Goal: Task Accomplishment & Management: Use online tool/utility

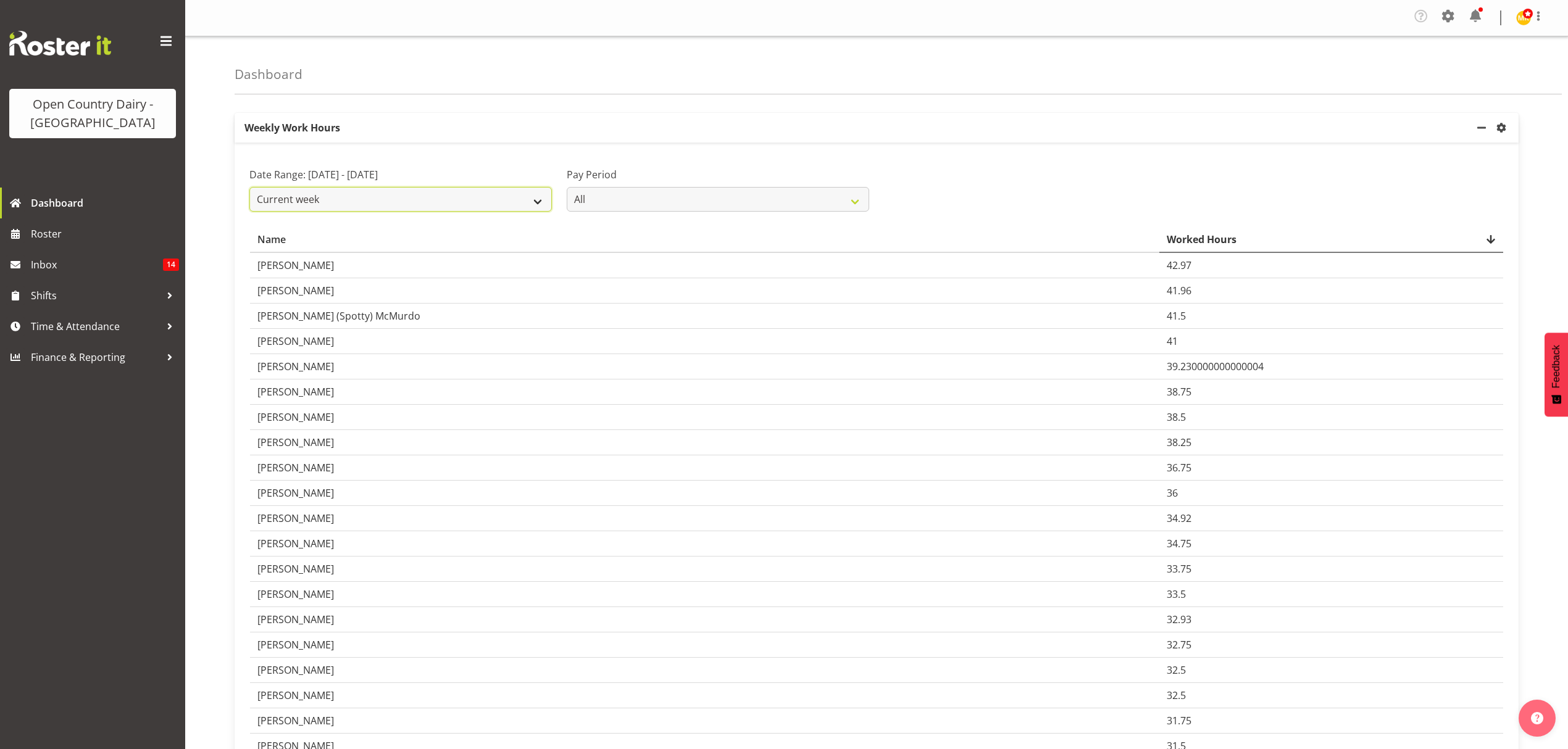
click at [527, 208] on select "Current week Last week Current Month Last Month Last 30 days" at bounding box center [401, 199] width 302 height 24
click at [249, 187] on select "Current week Last week Current Month Last Month Last 30 days" at bounding box center [401, 199] width 302 height 24
click at [532, 201] on select "Current week Last week Current Month Last Month Last 30 days" at bounding box center [401, 199] width 302 height 24
click at [249, 187] on select "Current week Last week Current Month Last Month Last 30 days" at bounding box center [401, 199] width 302 height 24
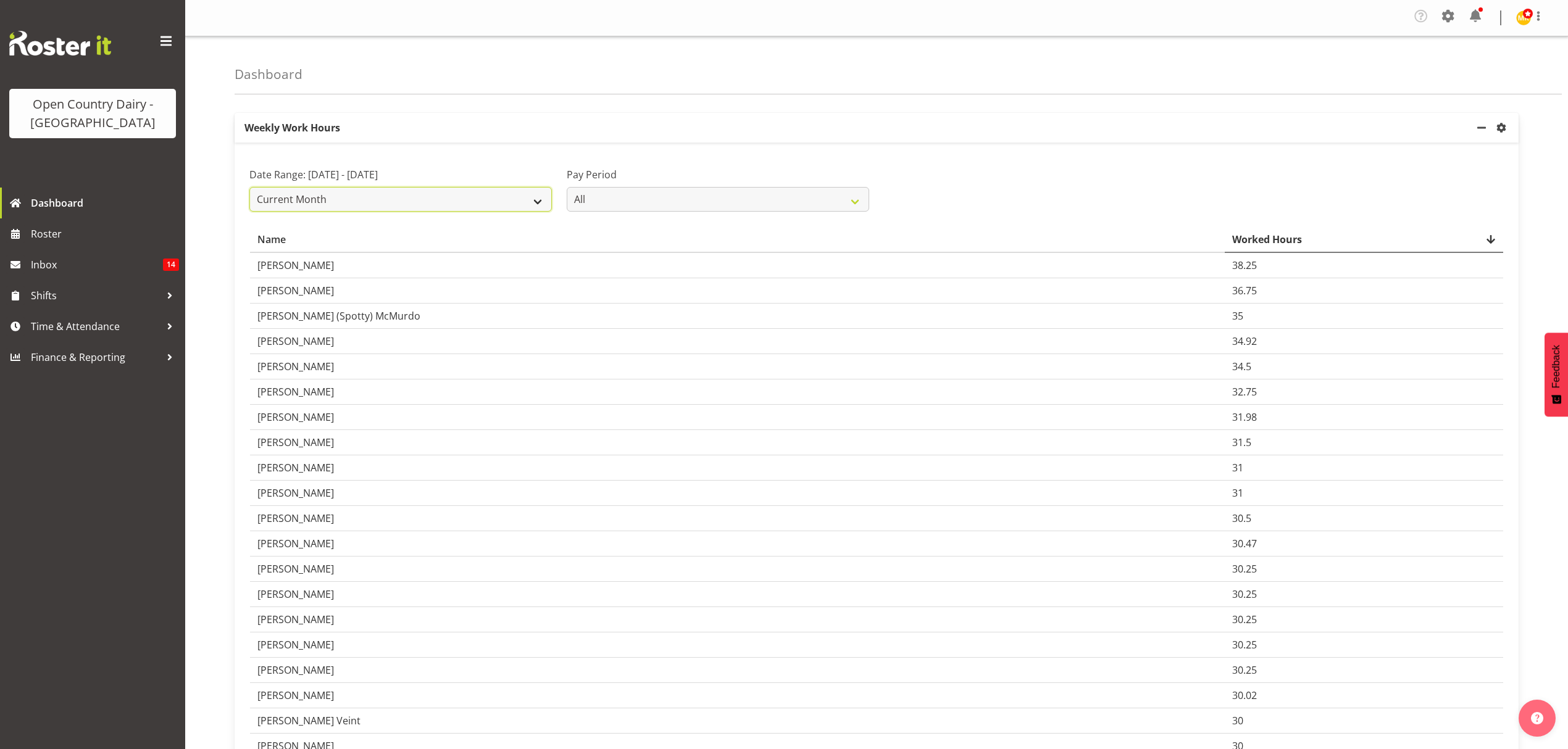
click at [520, 192] on select "Current week Last week Current Month Last Month Last 30 days" at bounding box center [401, 199] width 302 height 24
click at [249, 187] on select "Current week Last week Current Month Last Month Last 30 days" at bounding box center [401, 199] width 302 height 24
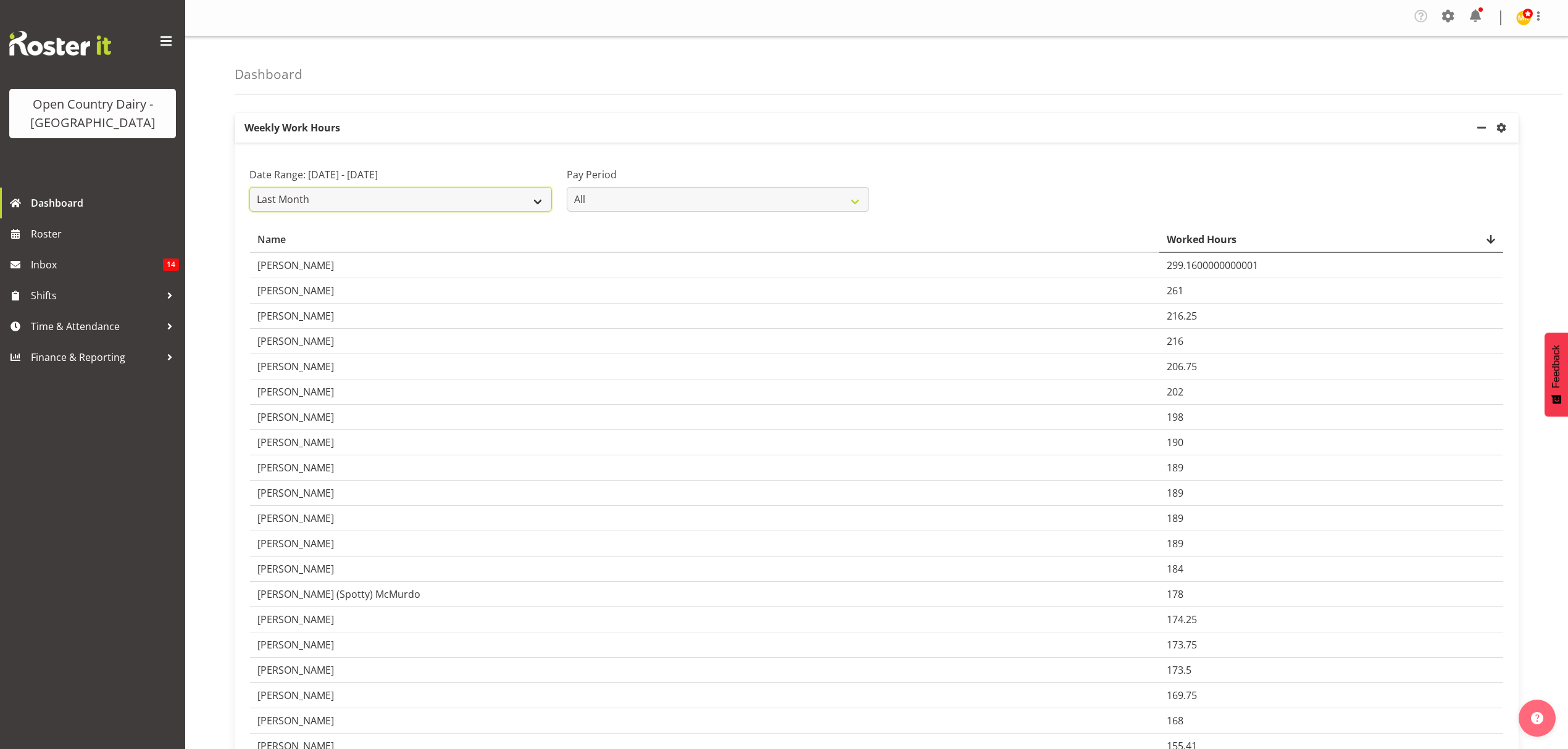
click at [486, 210] on select "Current week Last week Current Month Last Month Last 30 days" at bounding box center [401, 199] width 302 height 24
click at [517, 197] on select "Current week Last week Current Month Last Month Last 30 days" at bounding box center [401, 199] width 302 height 24
click at [249, 187] on select "Current week Last week Current Month Last Month Last 30 days" at bounding box center [401, 199] width 302 height 24
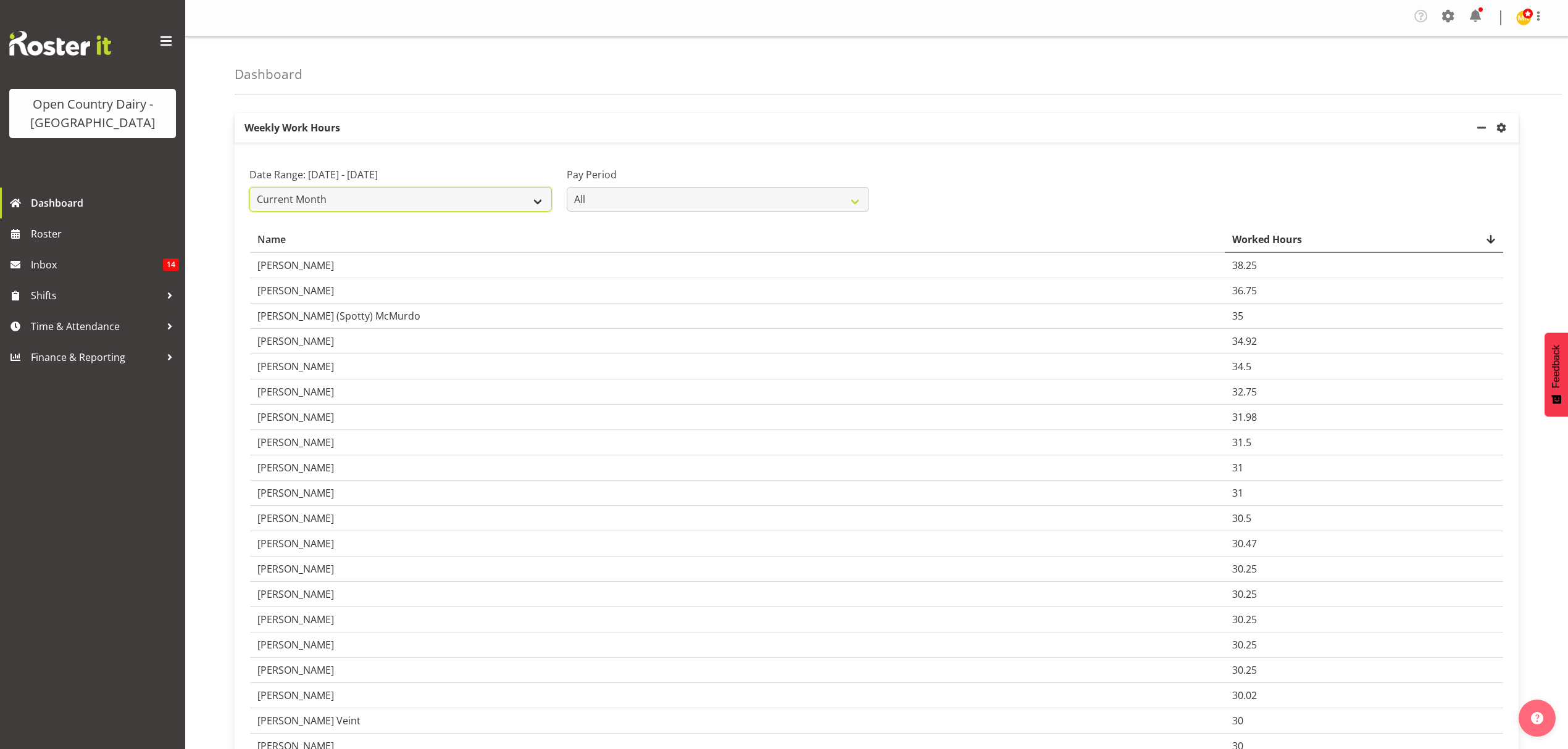
click at [527, 205] on select "Current week Last week Current Month Last Month Last 30 days" at bounding box center [401, 199] width 302 height 24
select select "current_week"
click at [249, 187] on select "Current week Last week Current Month Last Month Last 30 days" at bounding box center [401, 199] width 302 height 24
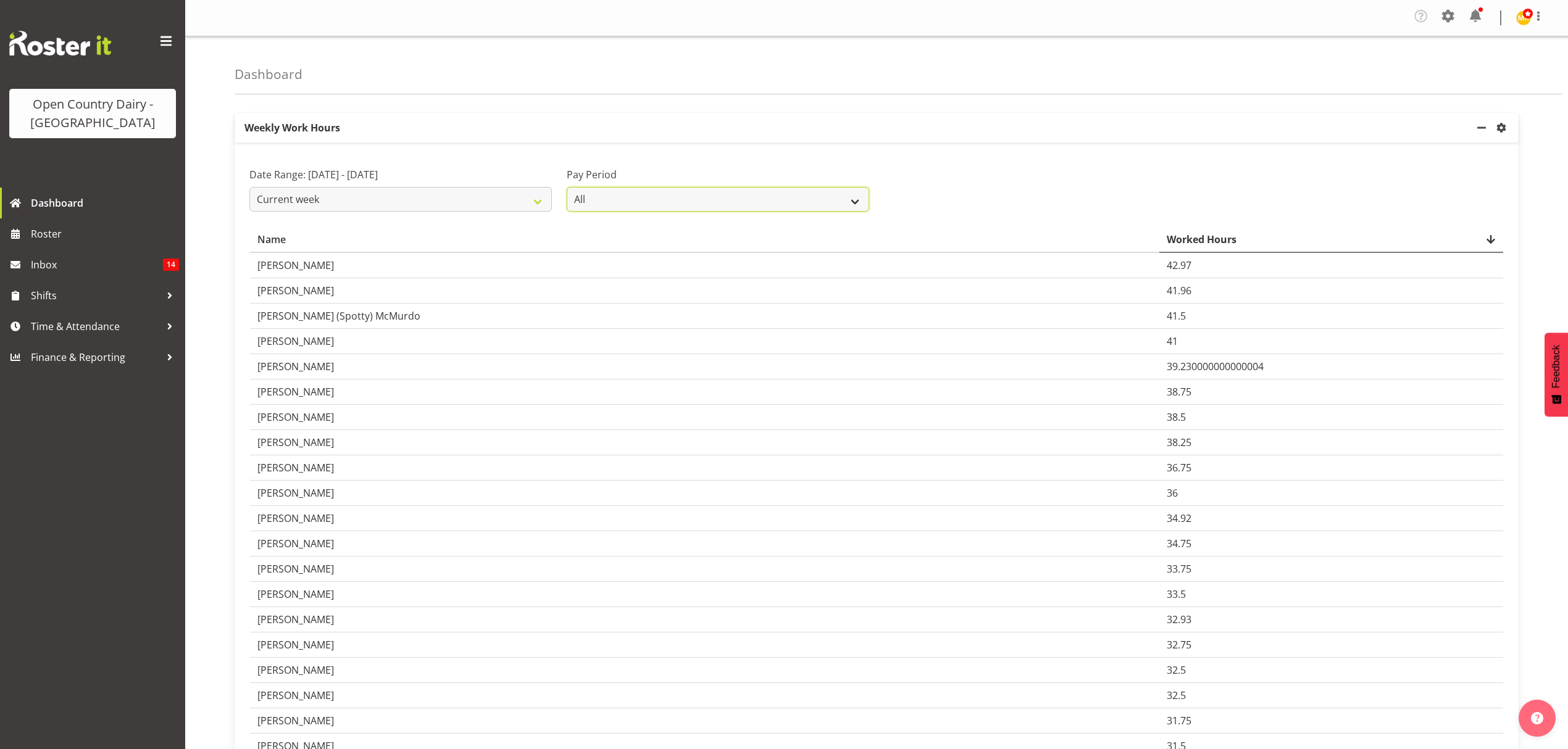
click at [763, 199] on select "All Fortnightly" at bounding box center [718, 199] width 302 height 24
click at [1004, 158] on div "Date Range: August 31st - September 4th 2025 Current week Last week Current Mon…" at bounding box center [876, 184] width 1269 height 69
click at [95, 189] on link "Dashboard" at bounding box center [93, 203] width 185 height 31
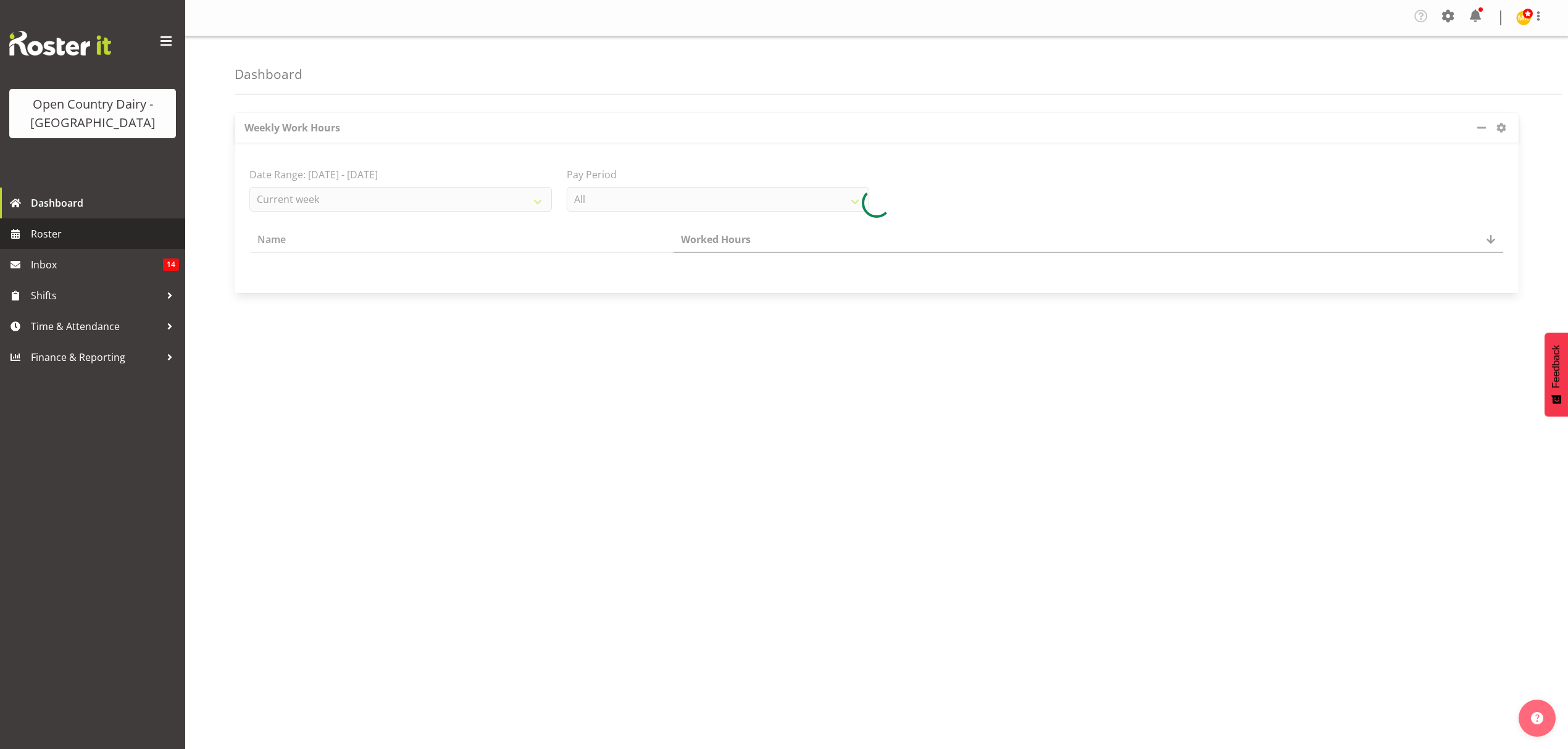
click at [80, 237] on span "Roster" at bounding box center [105, 233] width 148 height 19
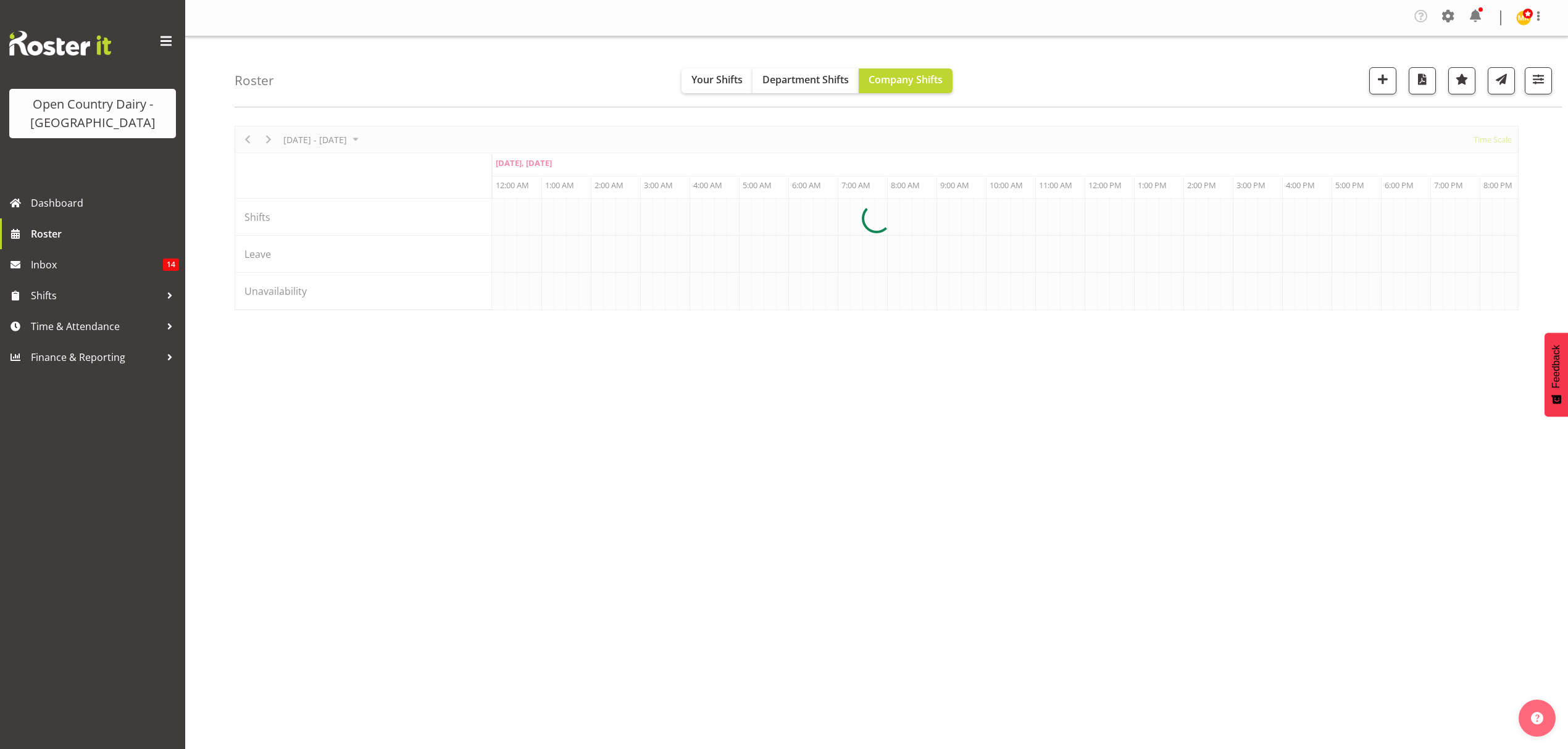
scroll to position [0, 3556]
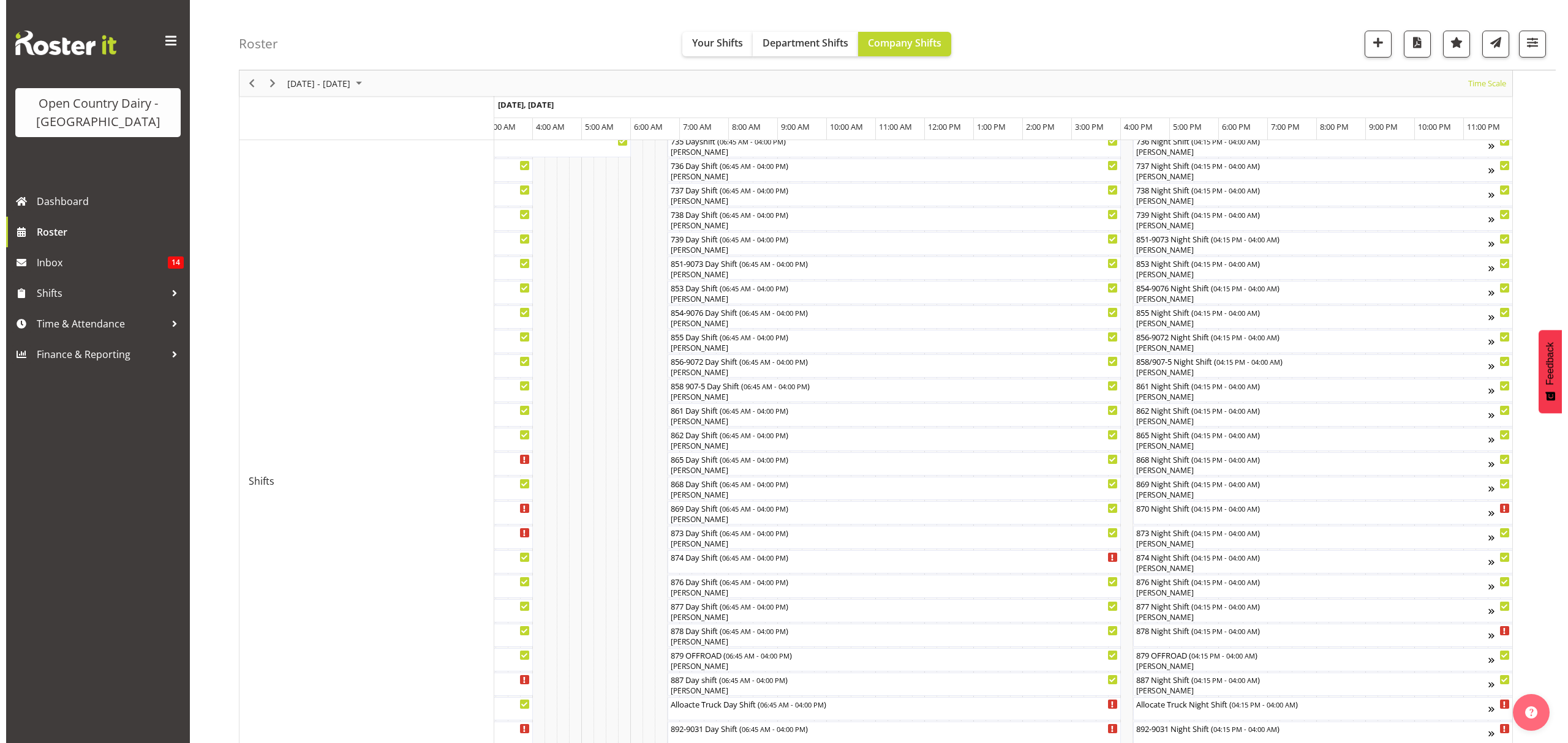
scroll to position [163, 0]
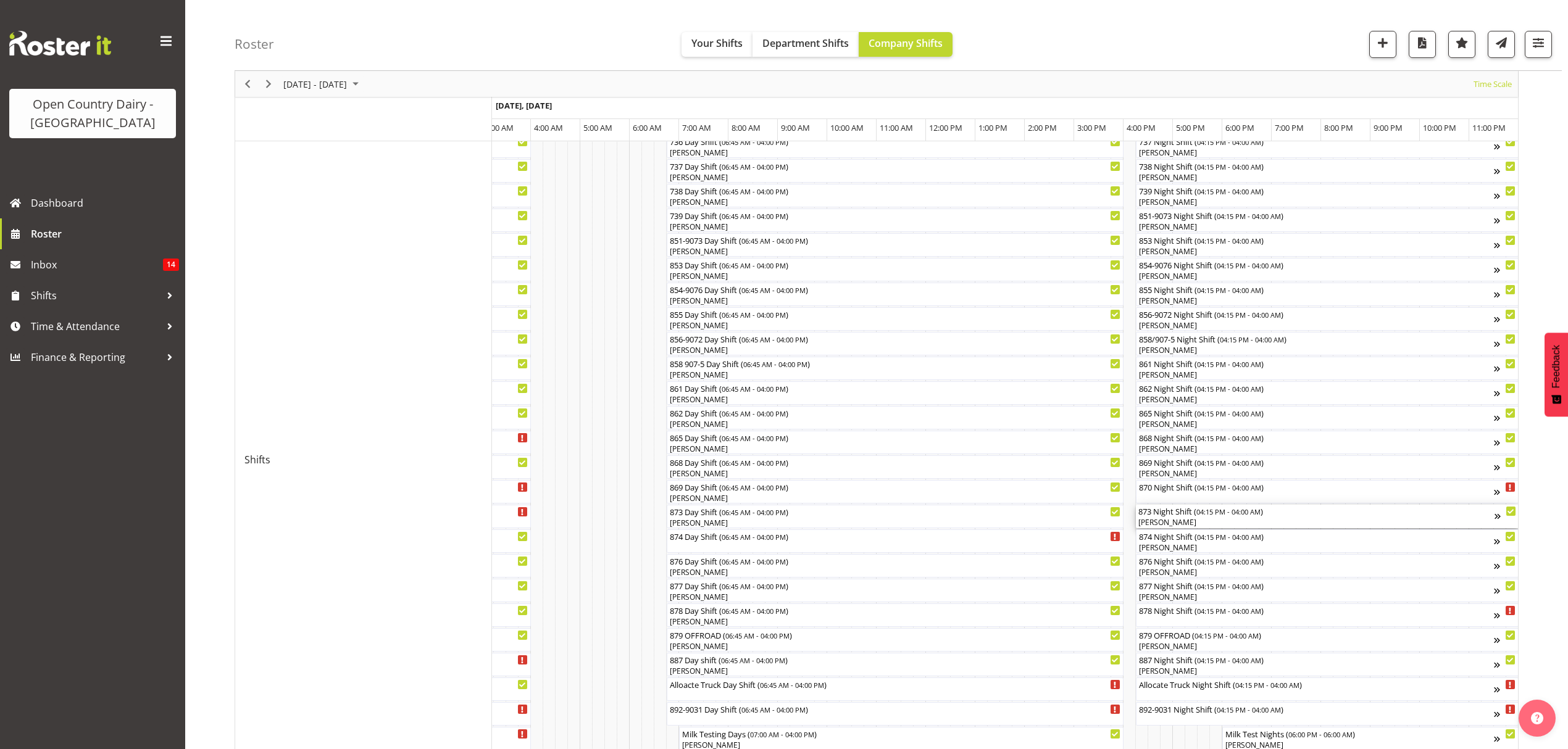
click at [1196, 521] on div "[PERSON_NAME]" at bounding box center [1316, 523] width 356 height 11
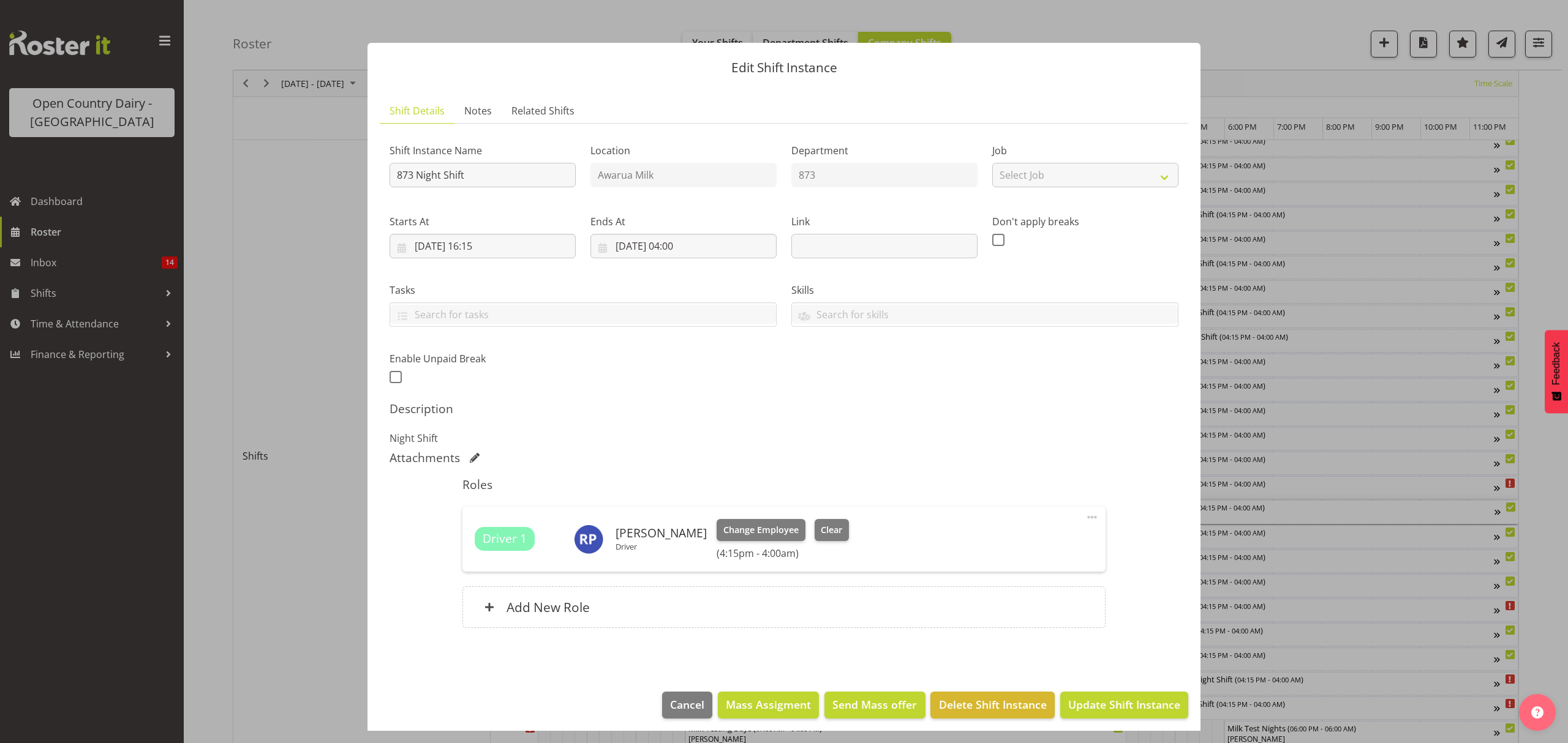
scroll to position [0, 7204]
click at [763, 606] on div "Add New Role" at bounding box center [783, 608] width 642 height 41
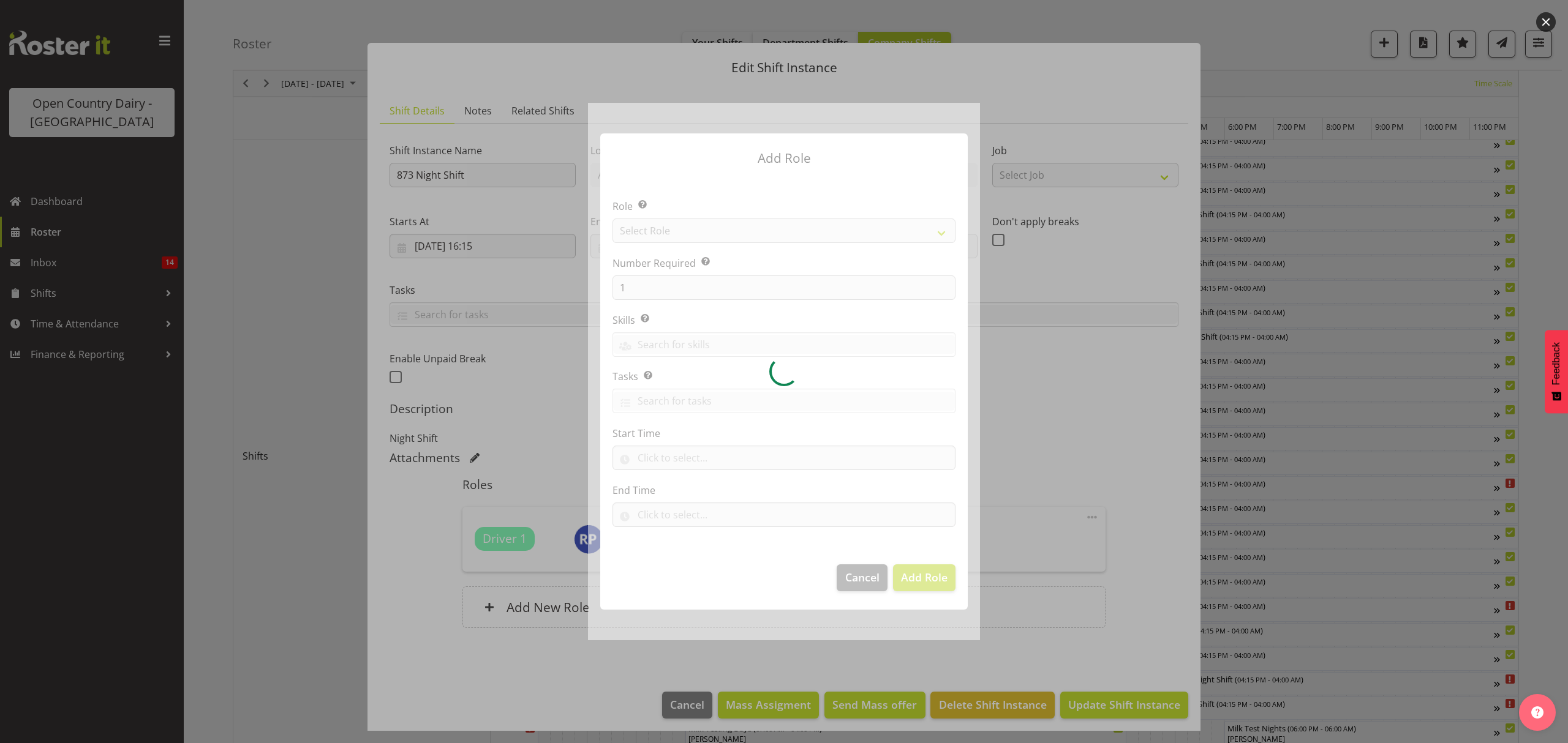
click at [786, 241] on div at bounding box center [783, 371] width 392 height 537
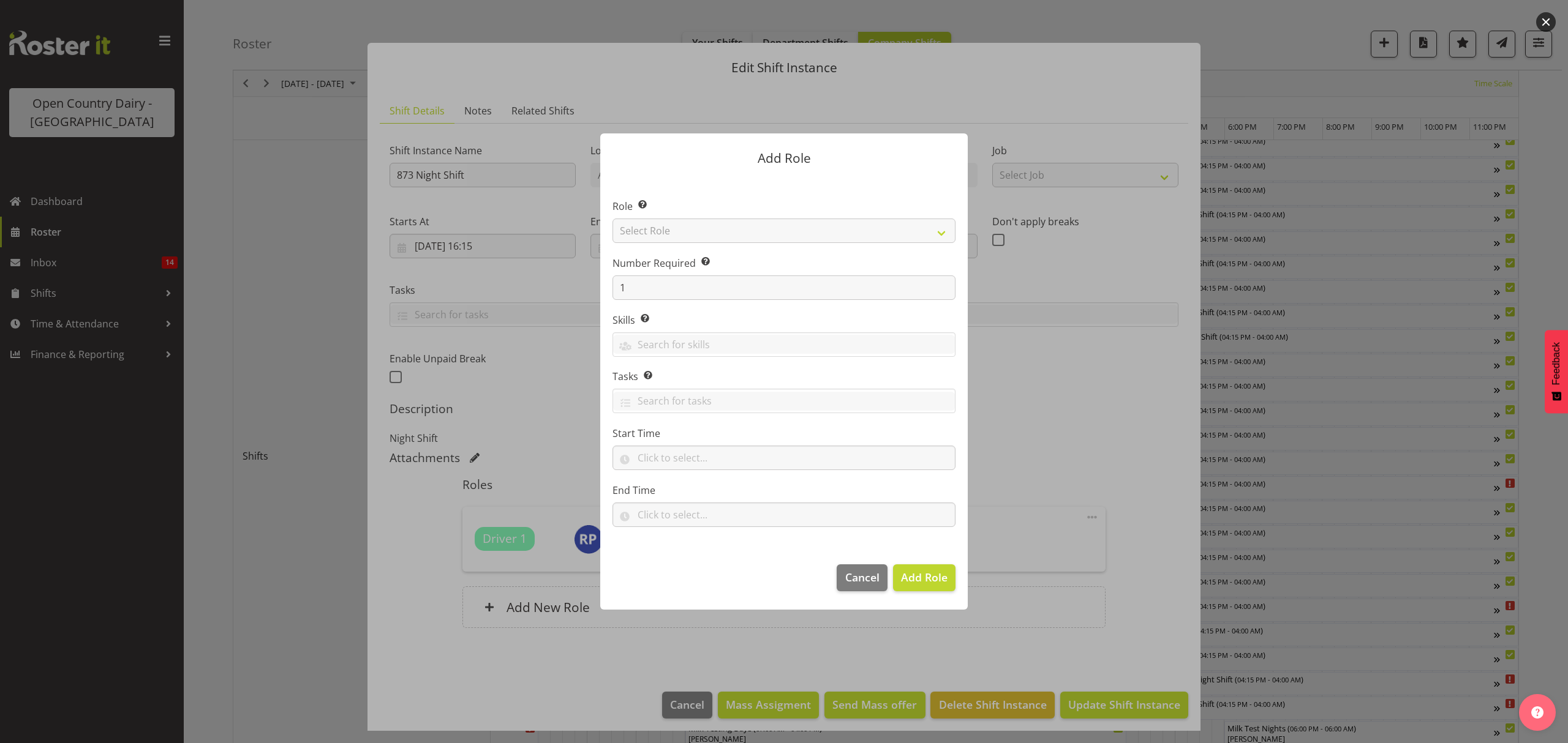
click at [785, 241] on div at bounding box center [783, 371] width 392 height 537
click at [785, 241] on select "Select Role Crew Leader Driver Driver Assessor Dayshift Driver Assessor Nightsh…" at bounding box center [784, 230] width 343 height 24
select select "1154"
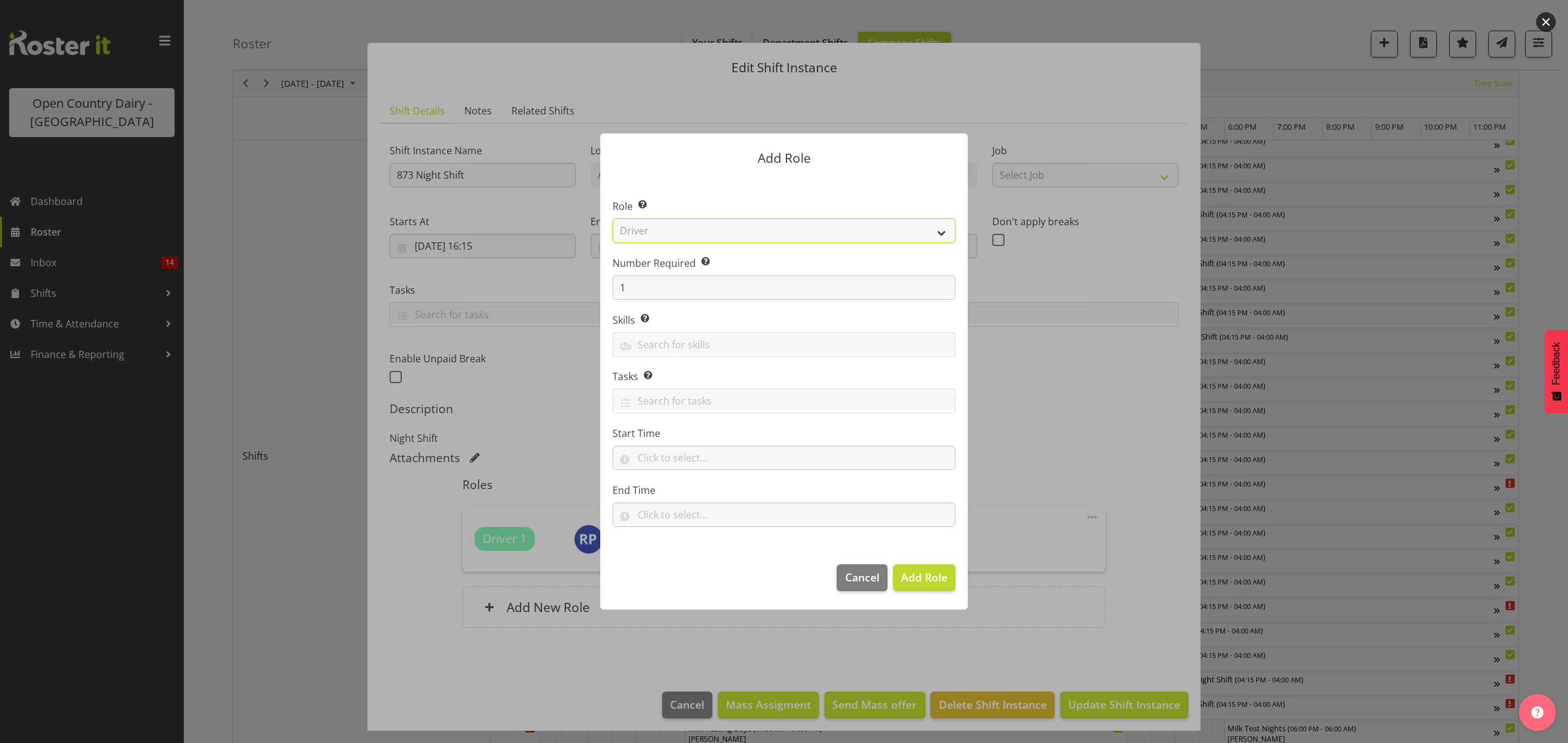
click at [613, 218] on select "Select Role Crew Leader Driver Driver Assessor Dayshift Driver Assessor Nightsh…" at bounding box center [784, 230] width 343 height 24
click at [922, 583] on span "Add Role" at bounding box center [924, 577] width 46 height 15
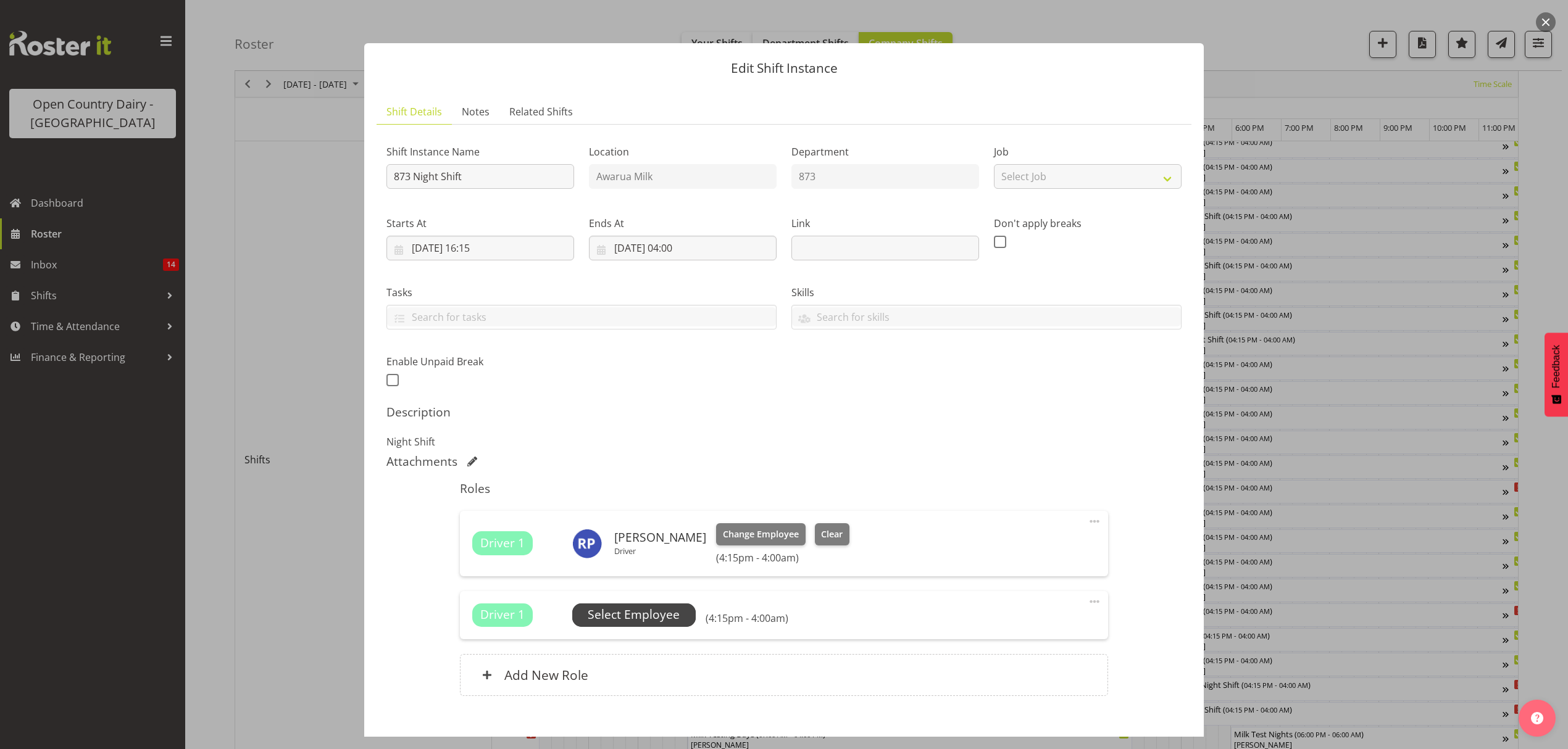
click at [643, 619] on span "Select Employee" at bounding box center [633, 615] width 92 height 18
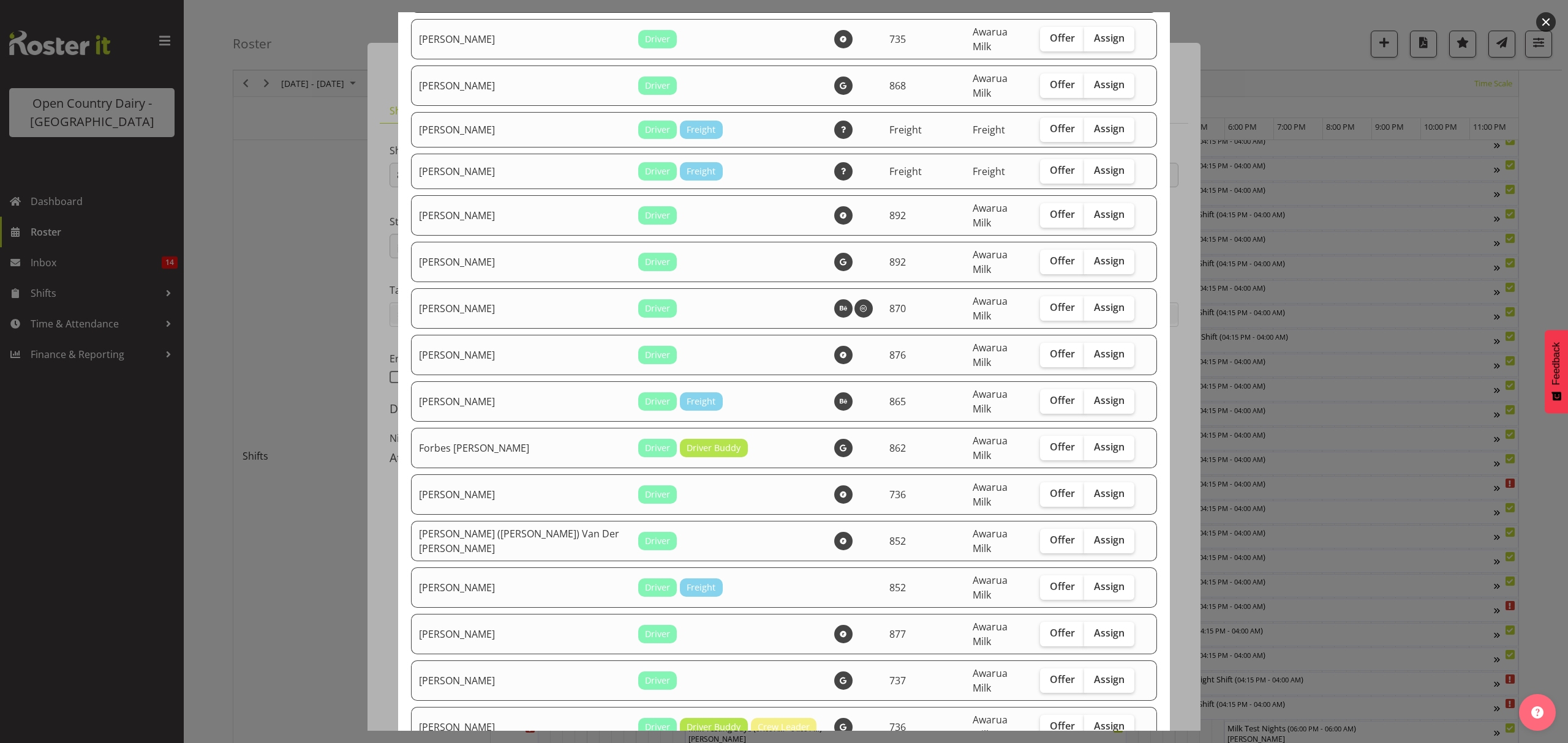
scroll to position [898, 0]
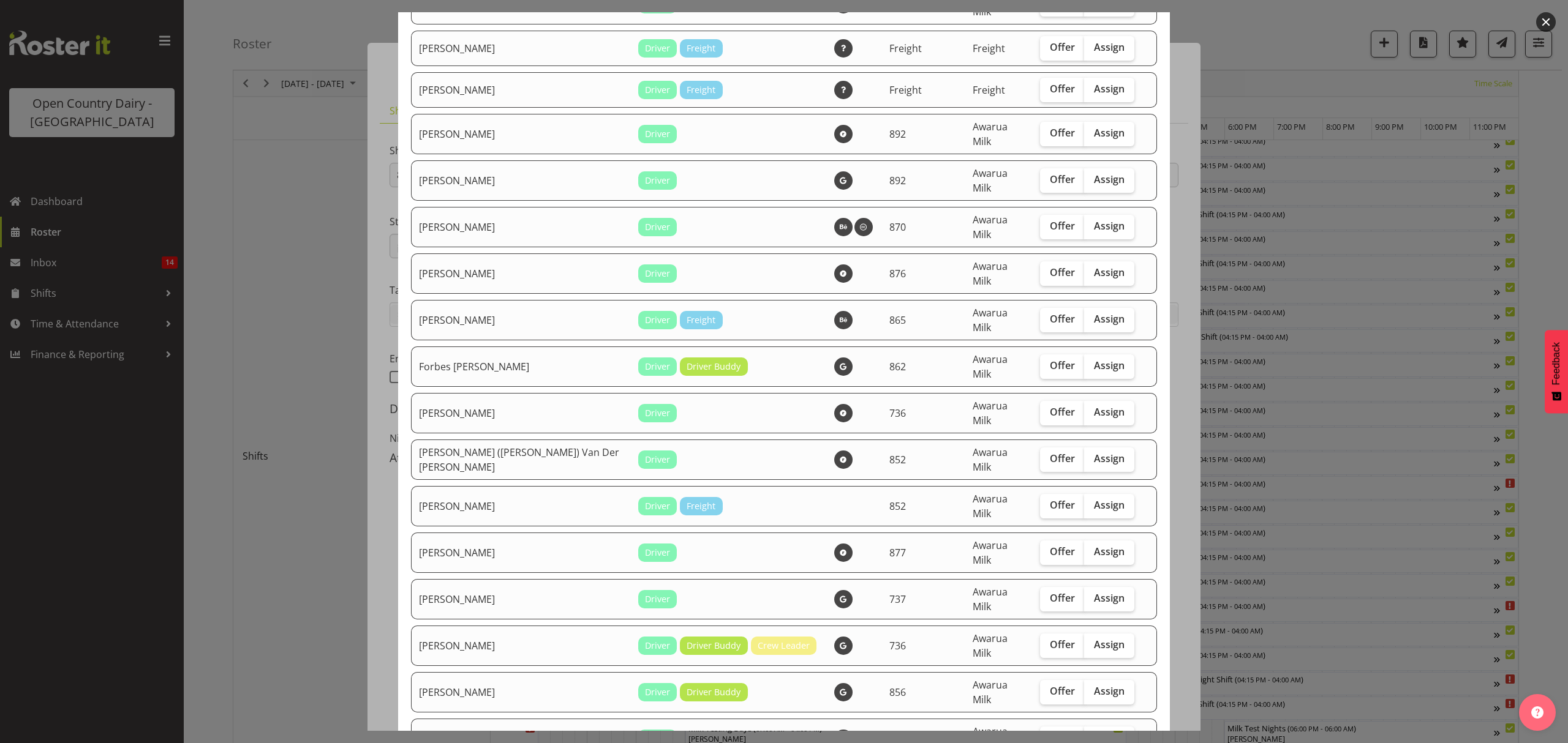
checkbox input "true"
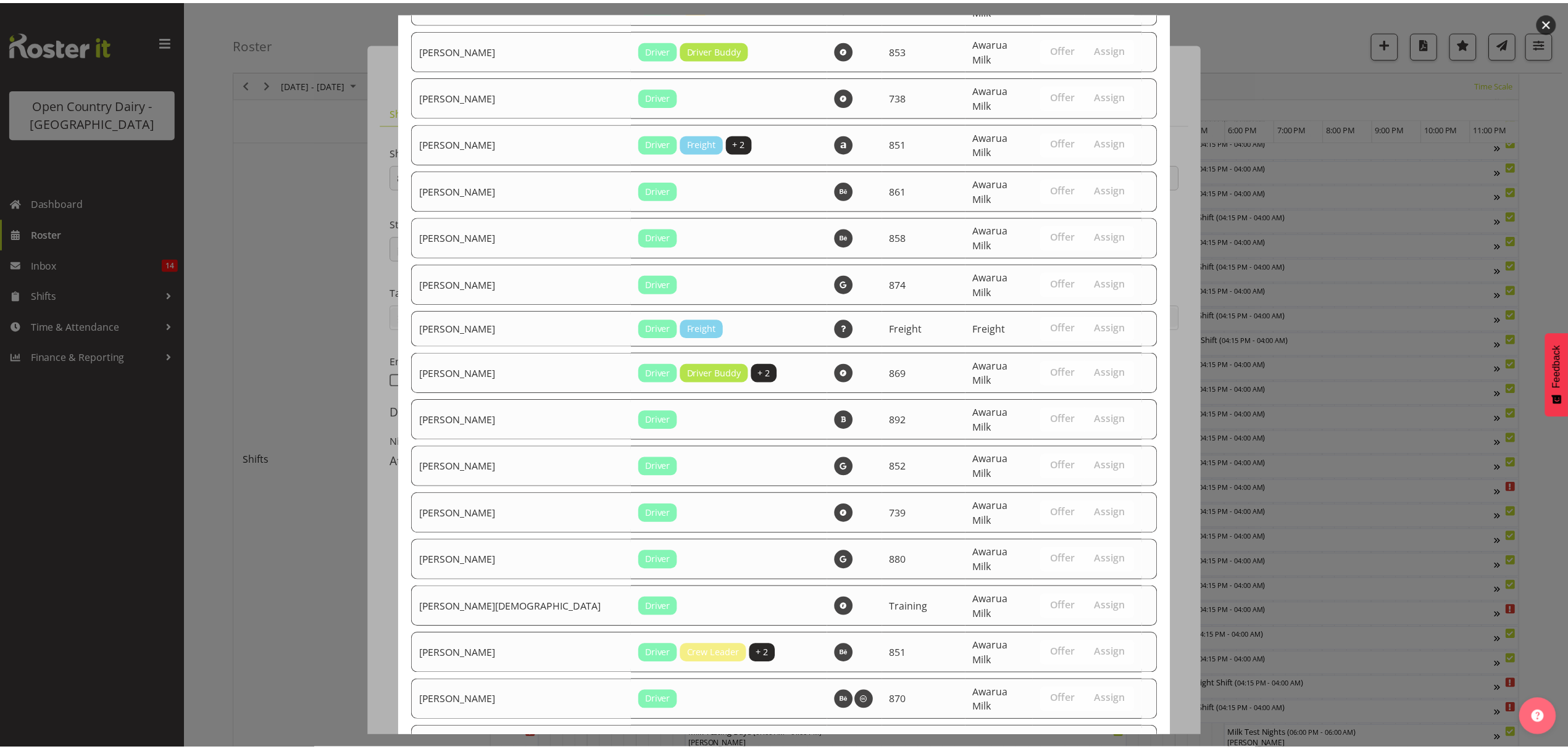
scroll to position [2088, 0]
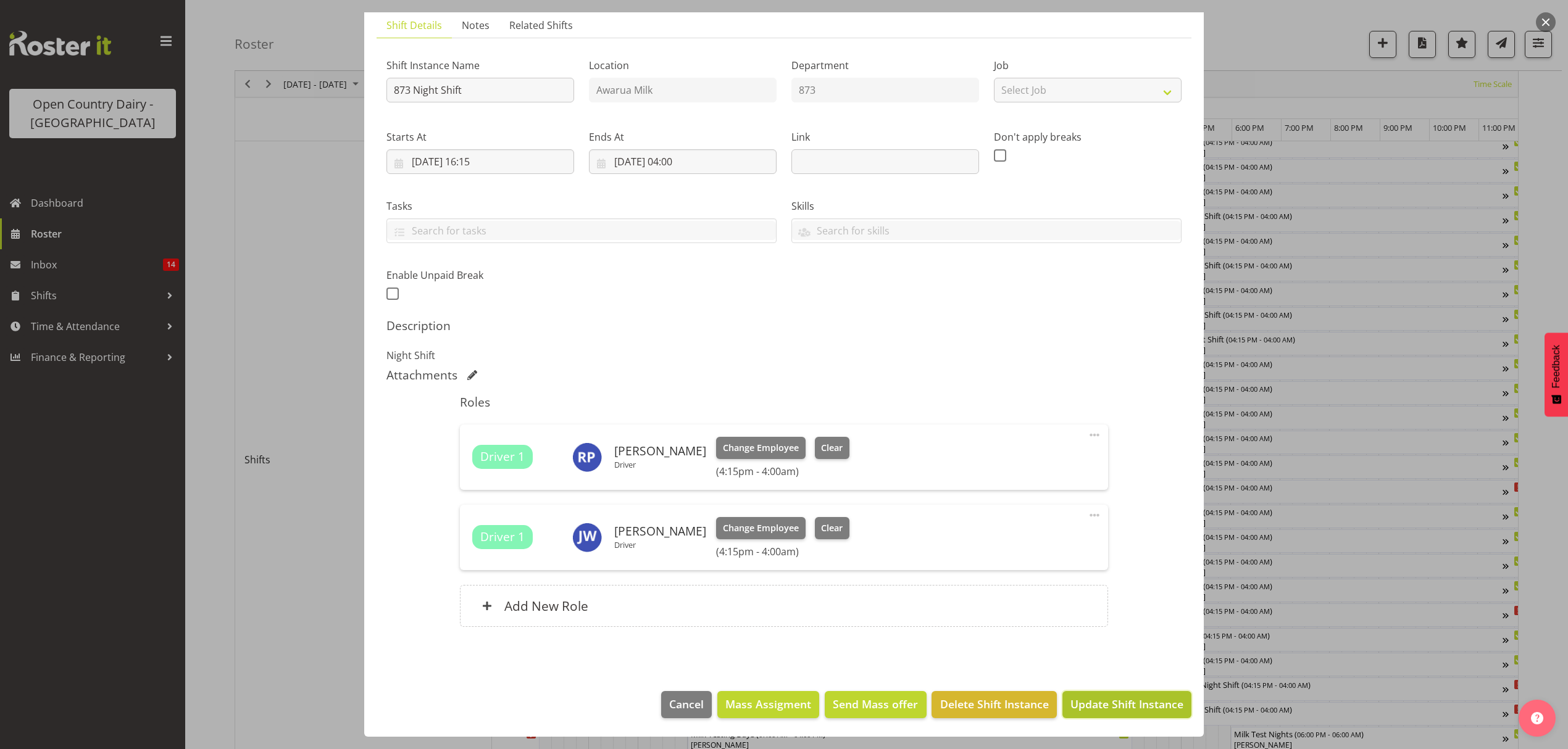
click at [1100, 699] on span "Update Shift Instance" at bounding box center [1127, 704] width 113 height 16
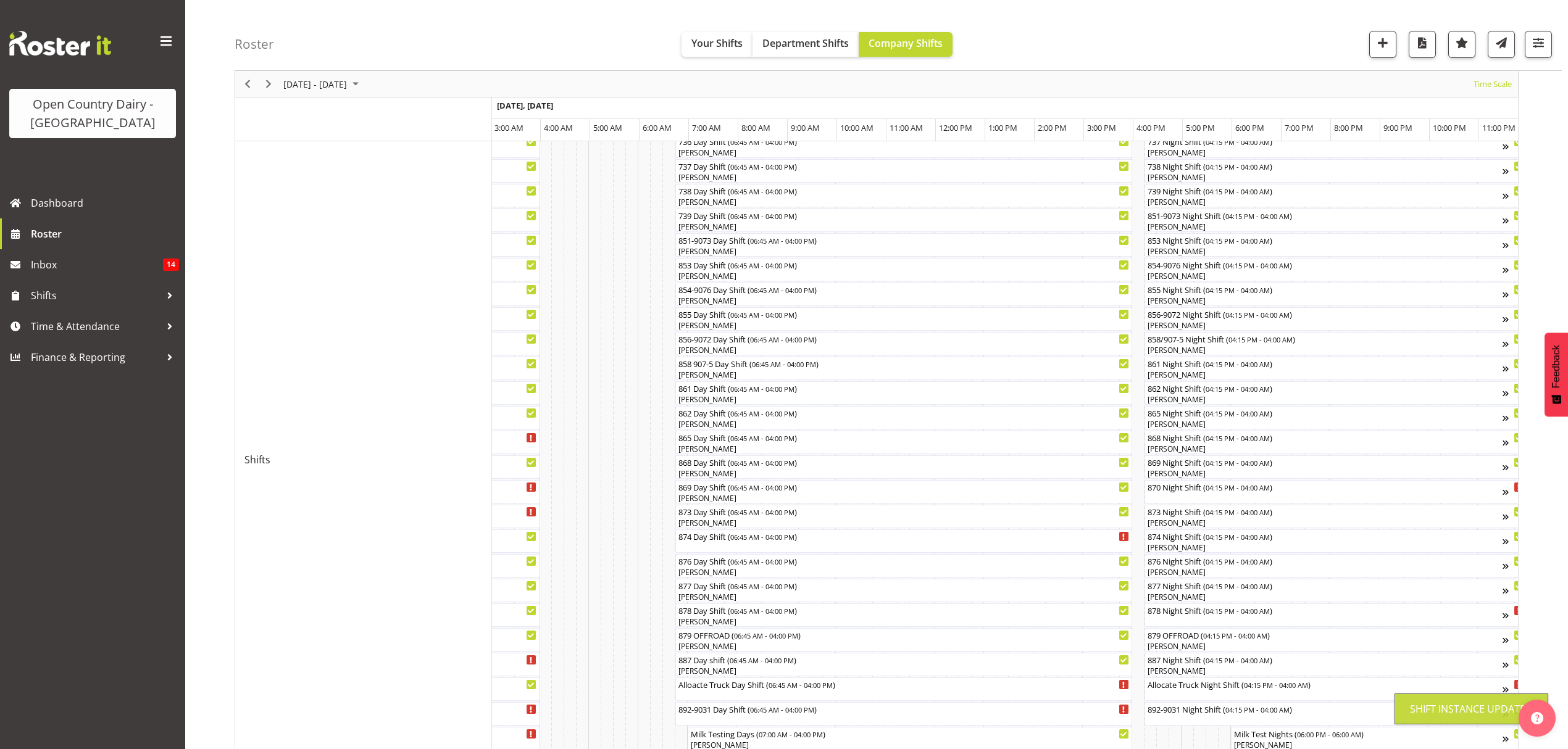
scroll to position [0, 0]
